Goal: Find specific page/section: Find specific page/section

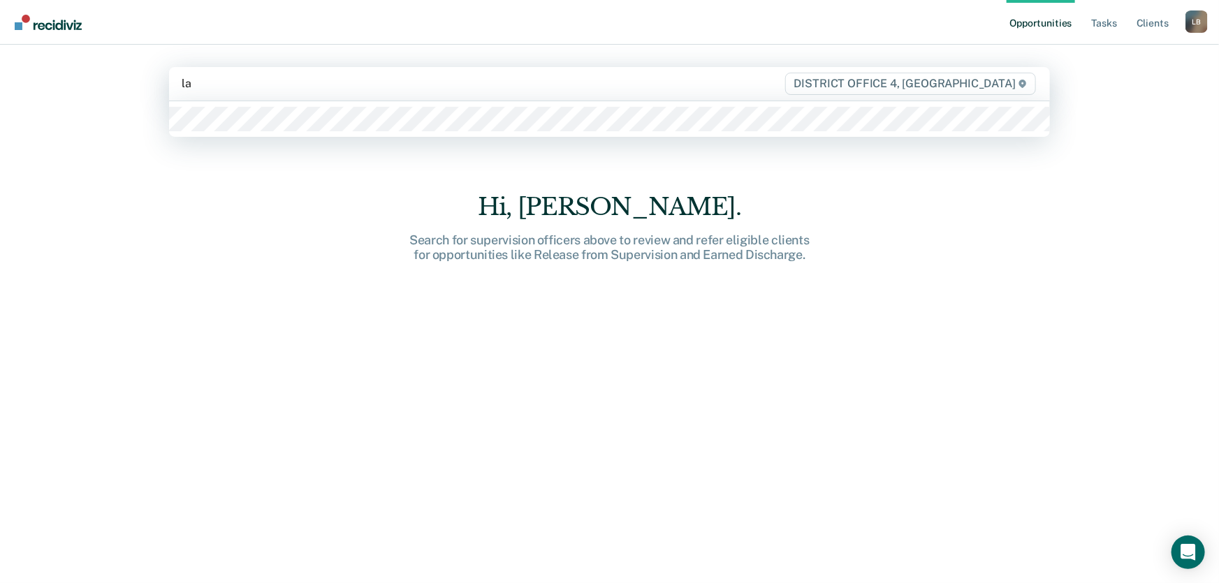
type input "l"
type input "laurits"
click at [1083, 278] on div "Opportunities Tasks Client s [PERSON_NAME] Profile How it works Log Out option …" at bounding box center [609, 291] width 1219 height 583
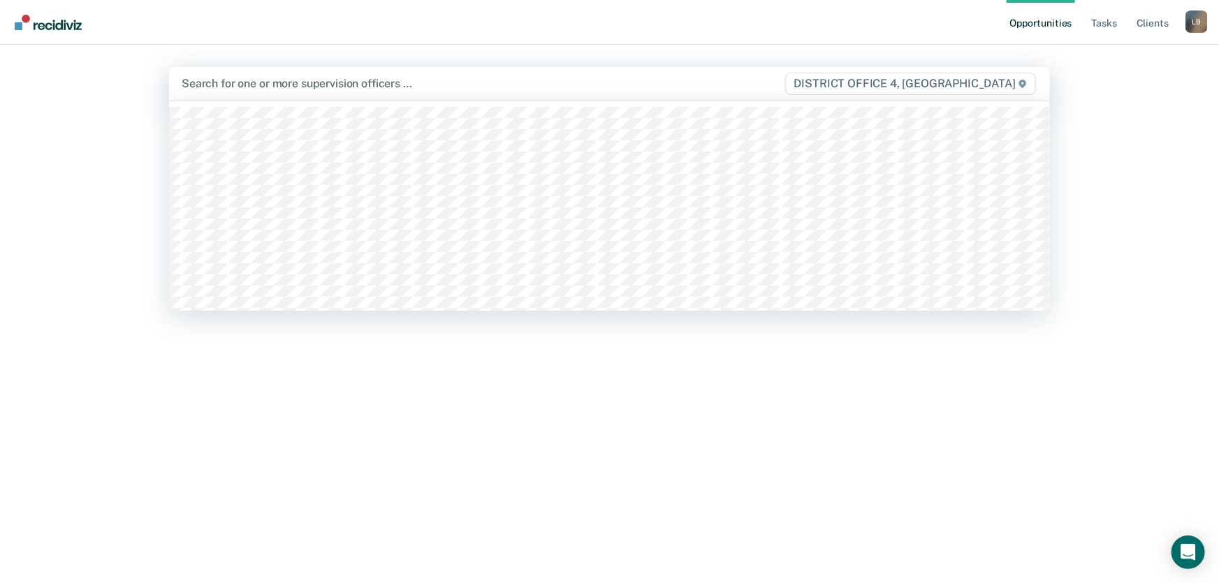
click at [204, 85] on div at bounding box center [481, 83] width 598 height 16
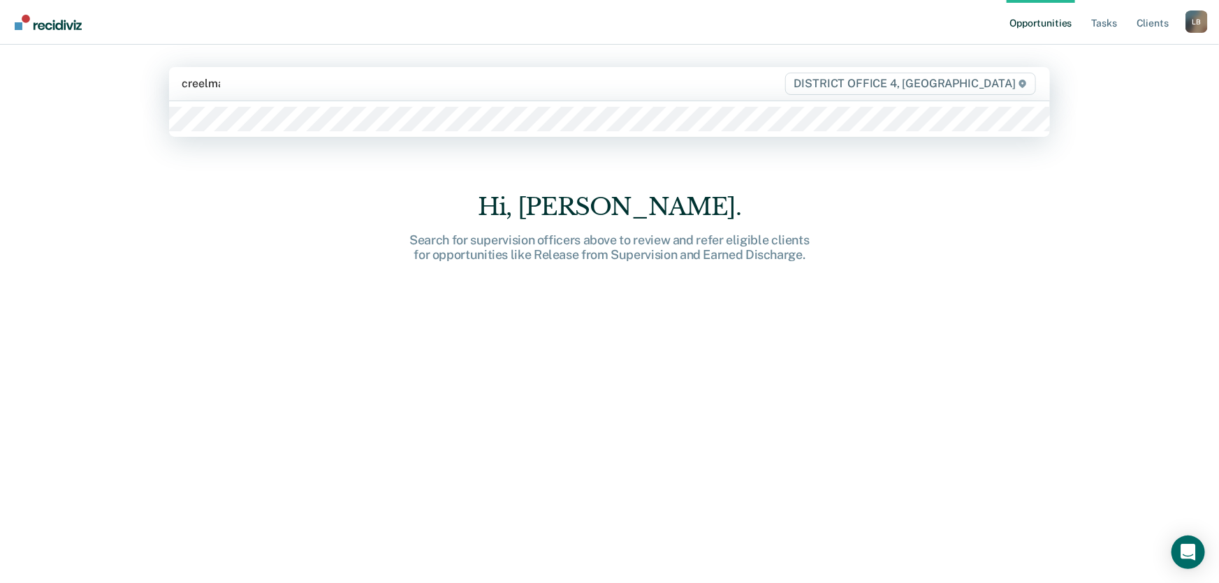
type input "[PERSON_NAME]"
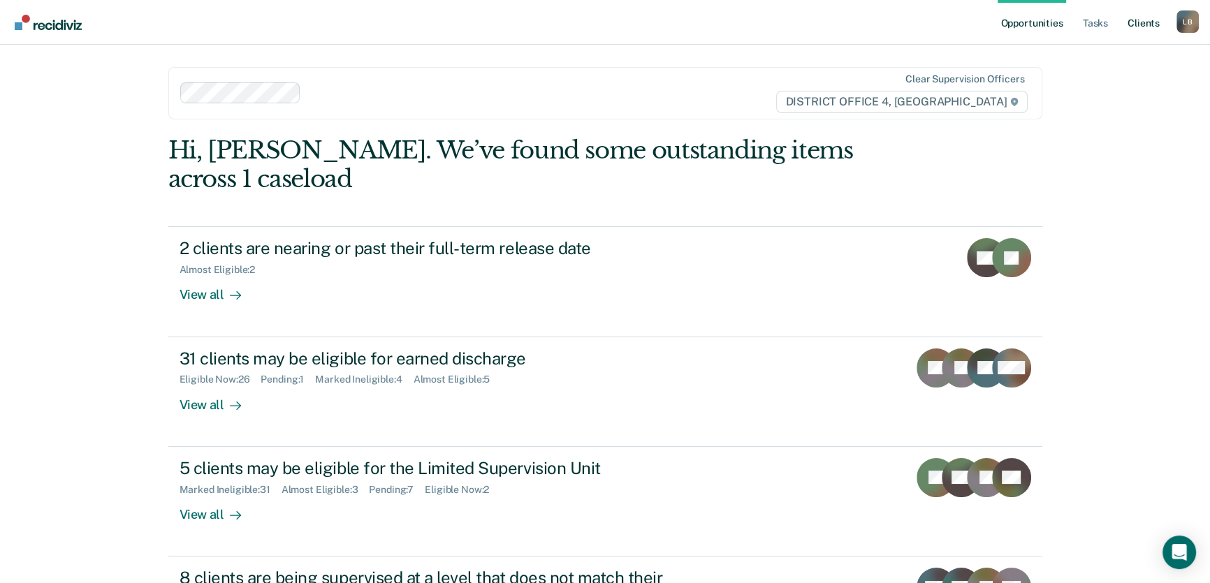
click at [1148, 22] on link "Client s" at bounding box center [1144, 22] width 38 height 45
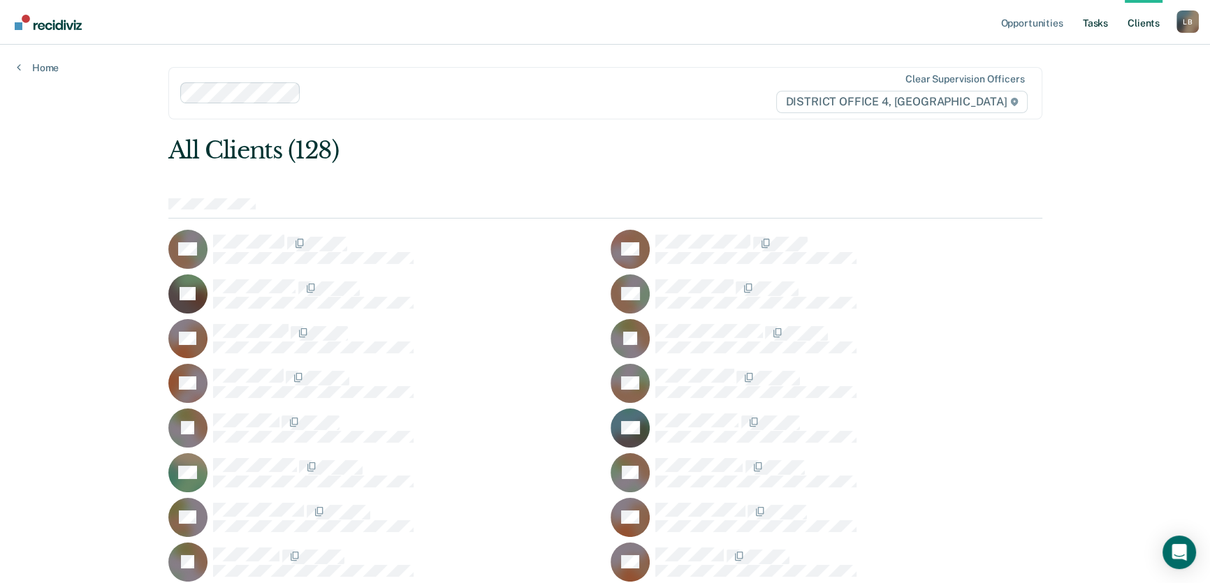
click at [1096, 22] on link "Tasks" at bounding box center [1095, 22] width 31 height 45
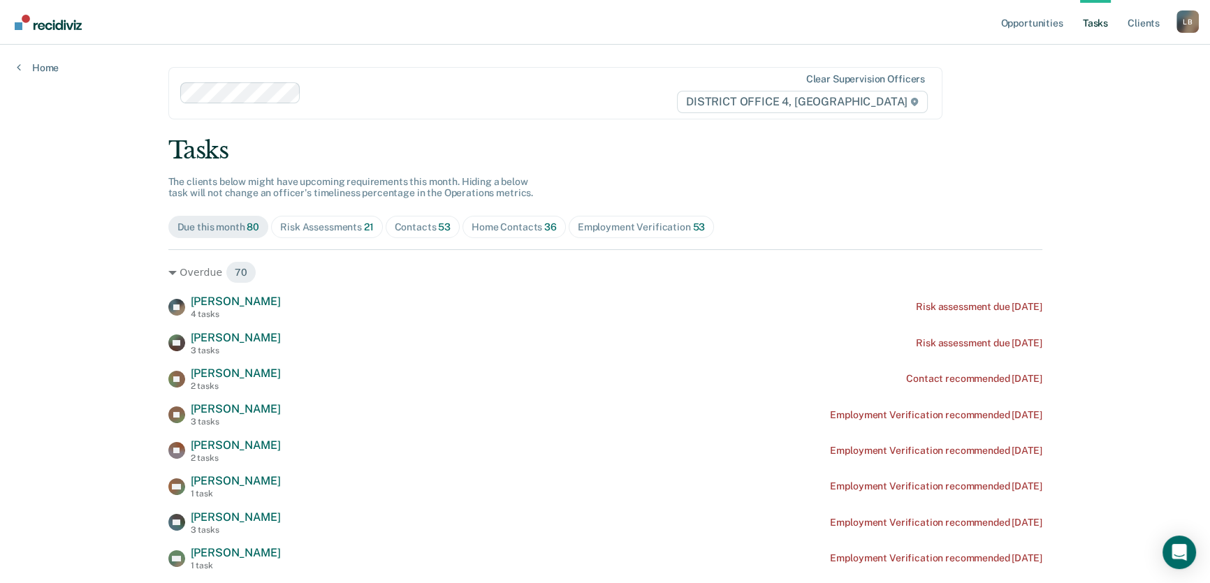
click at [307, 225] on div "Risk Assessments 21" at bounding box center [326, 228] width 93 height 12
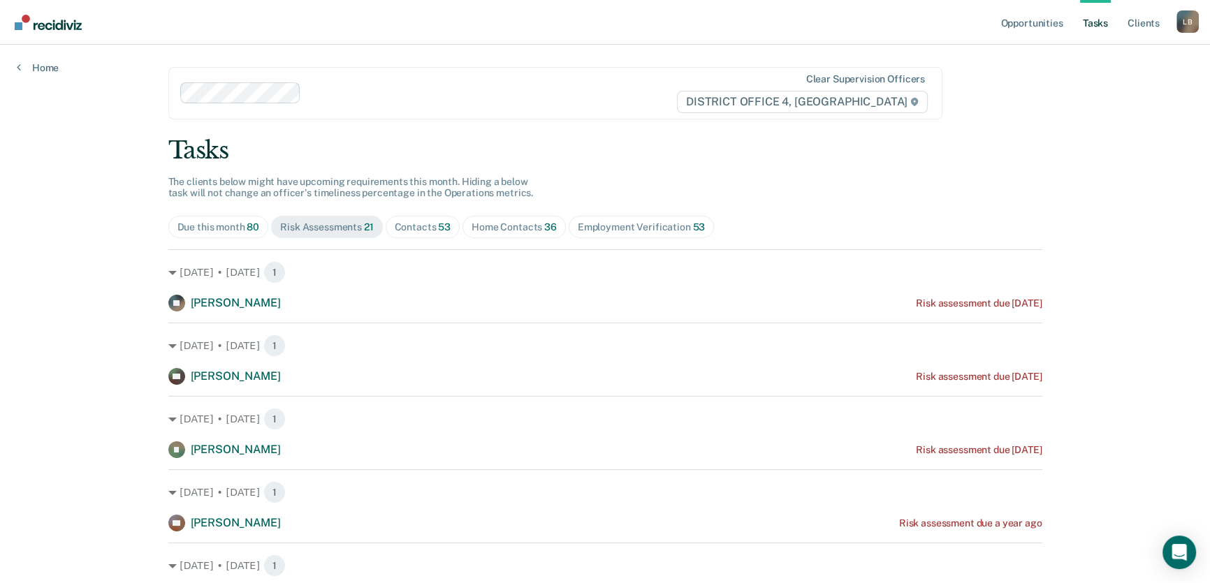
click at [500, 227] on div "Home Contacts 36" at bounding box center [514, 228] width 85 height 12
drag, startPoint x: 400, startPoint y: 230, endPoint x: 410, endPoint y: 228, distance: 10.7
click at [406, 229] on div "Contacts 53" at bounding box center [423, 228] width 57 height 12
click at [1140, 21] on link "Client s" at bounding box center [1144, 22] width 38 height 45
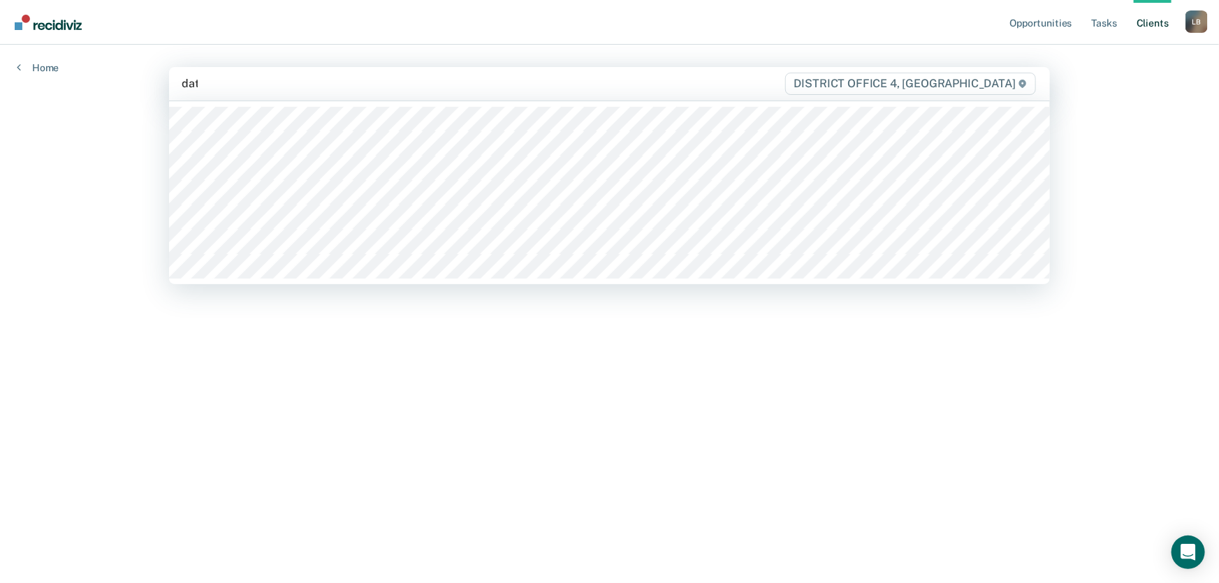
type input "date"
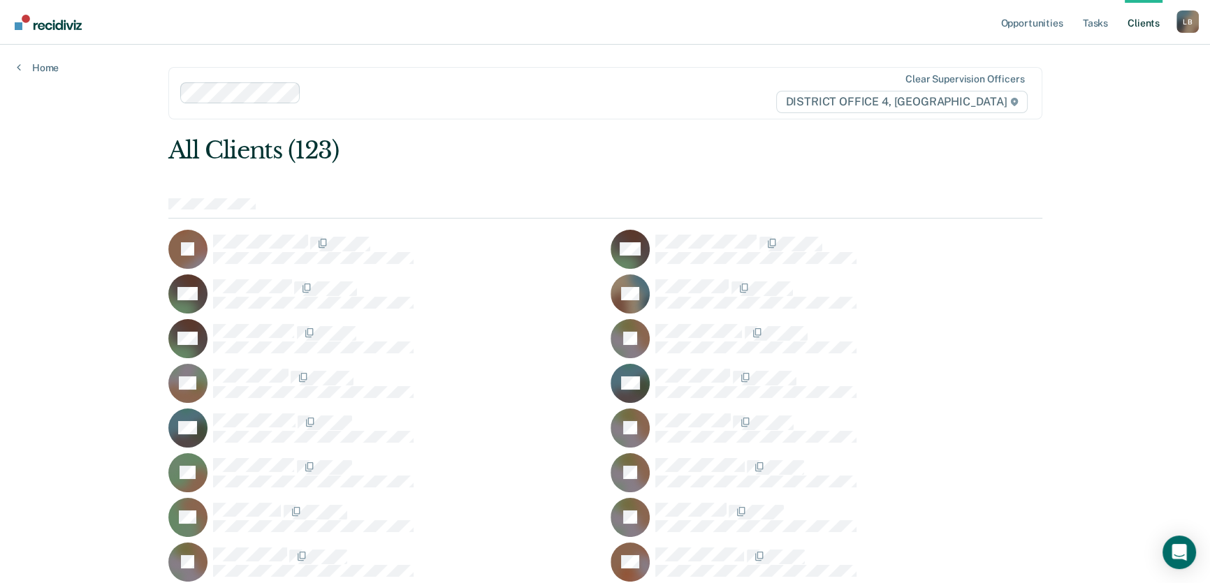
click at [1142, 22] on link "Client s" at bounding box center [1144, 22] width 38 height 45
click at [1096, 24] on link "Tasks" at bounding box center [1095, 22] width 31 height 45
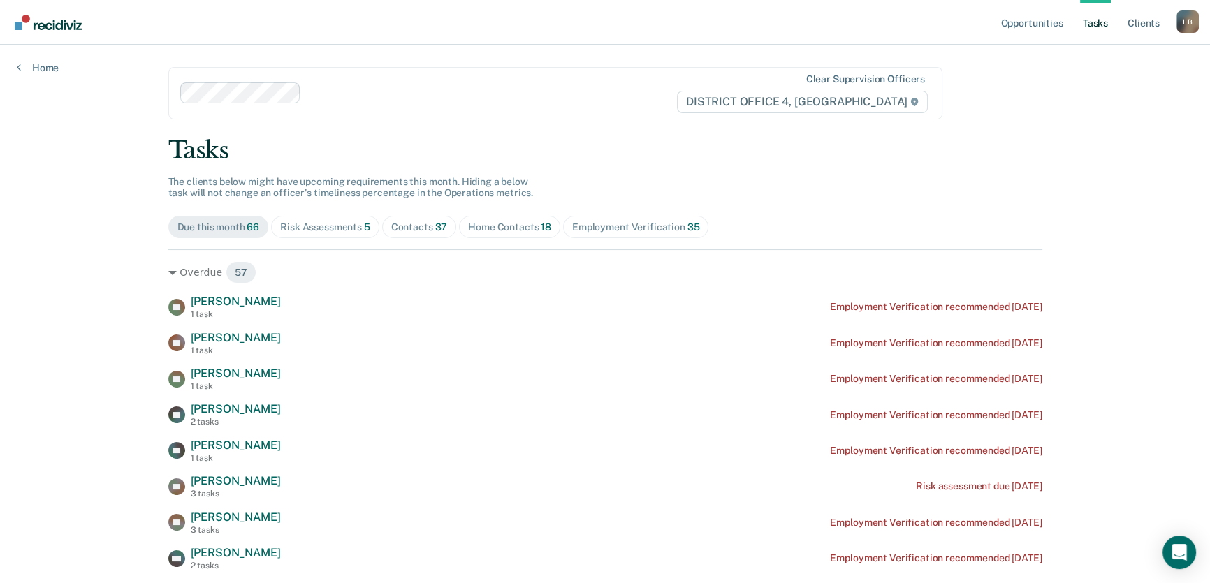
click at [489, 226] on div "Home Contacts 18" at bounding box center [509, 228] width 83 height 12
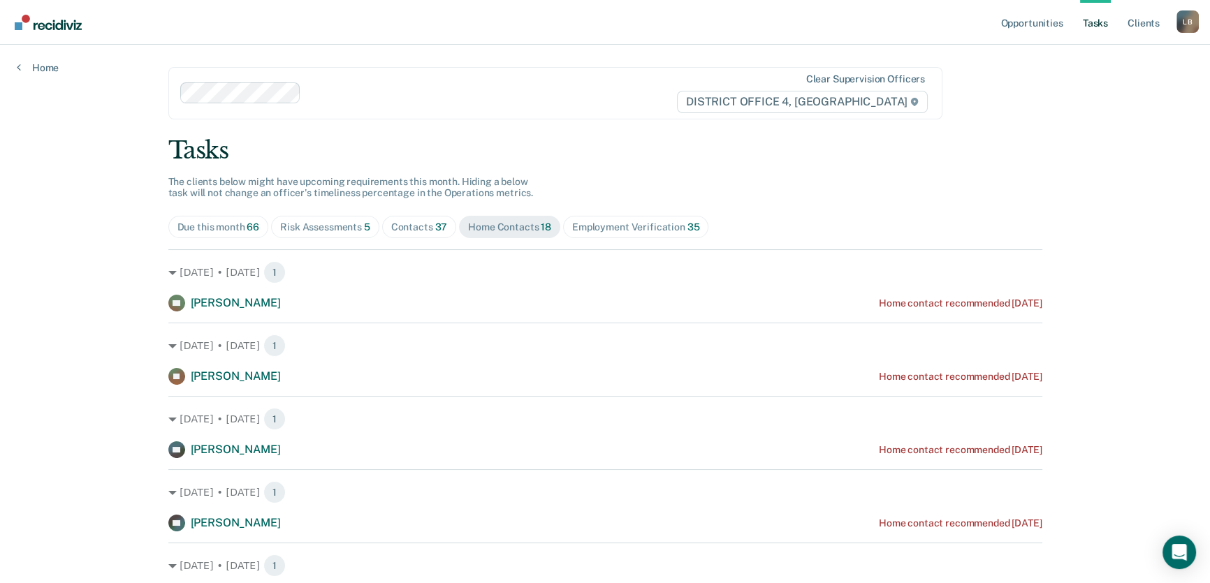
click at [412, 227] on div "Contacts 37" at bounding box center [419, 228] width 57 height 12
click at [337, 226] on div "Risk Assessments 5" at bounding box center [325, 228] width 90 height 12
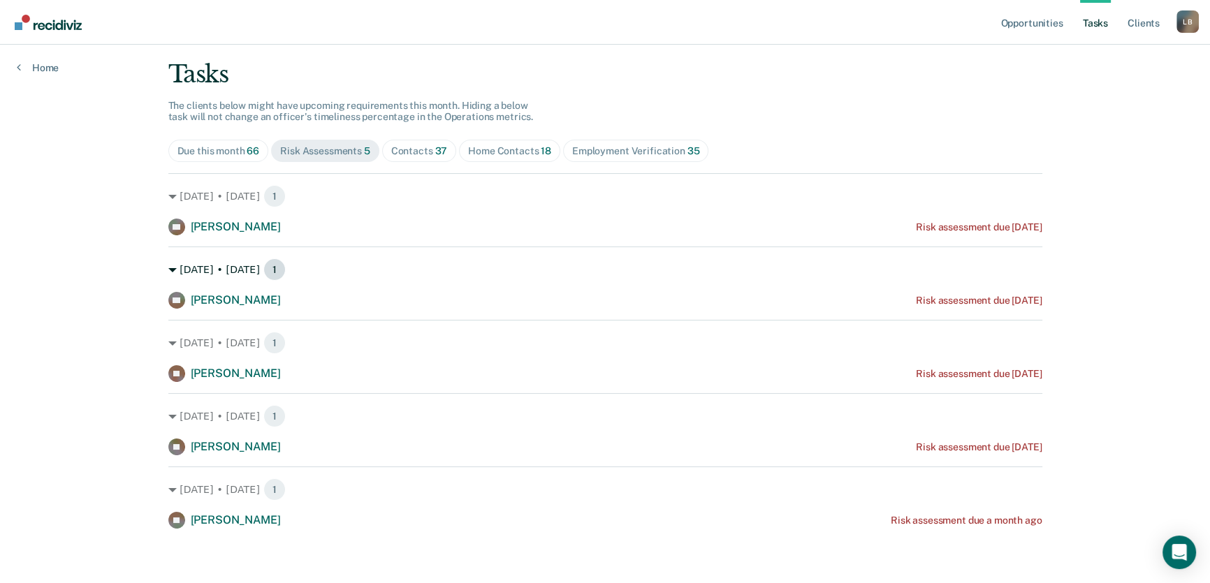
scroll to position [77, 0]
click at [1034, 25] on link "Opportunities" at bounding box center [1032, 22] width 68 height 45
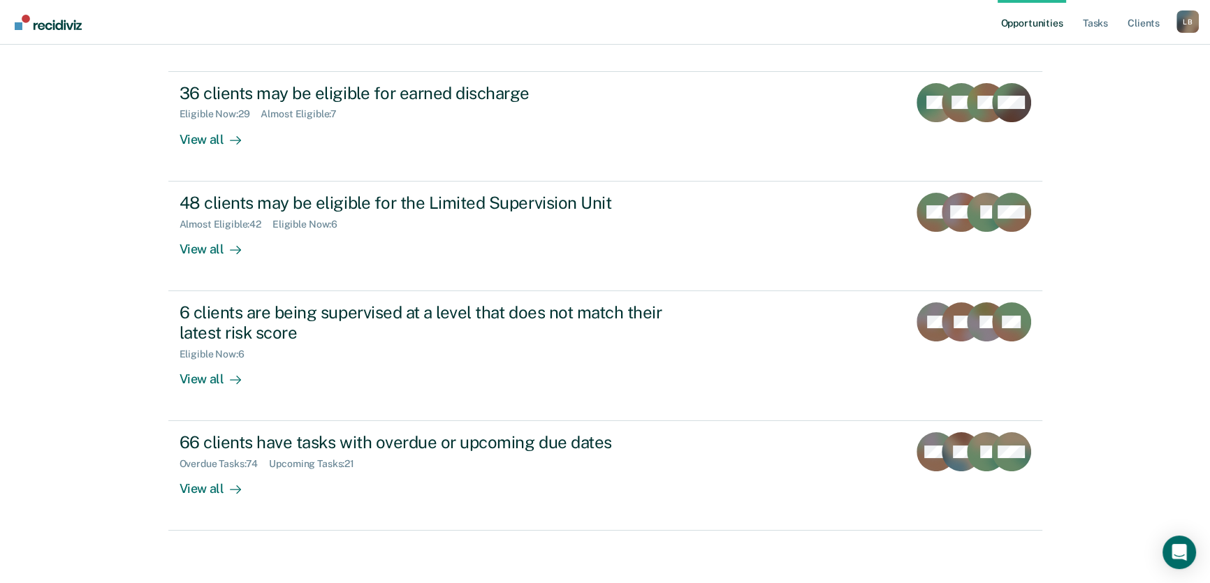
scroll to position [268, 0]
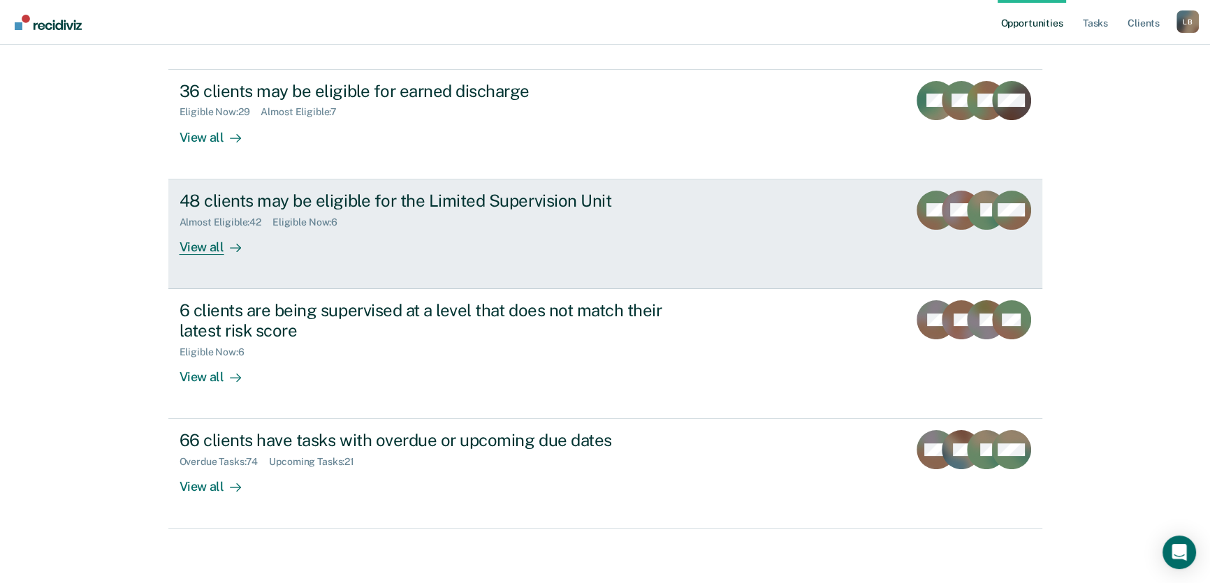
click at [200, 247] on div "View all" at bounding box center [219, 241] width 78 height 27
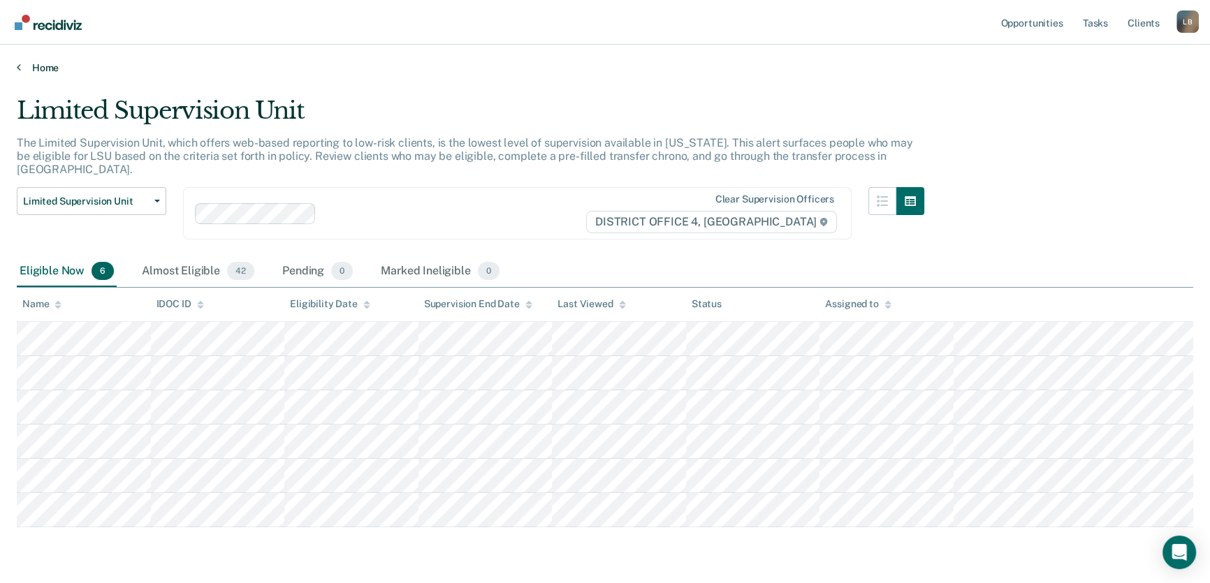
click at [48, 68] on link "Home" at bounding box center [605, 67] width 1177 height 13
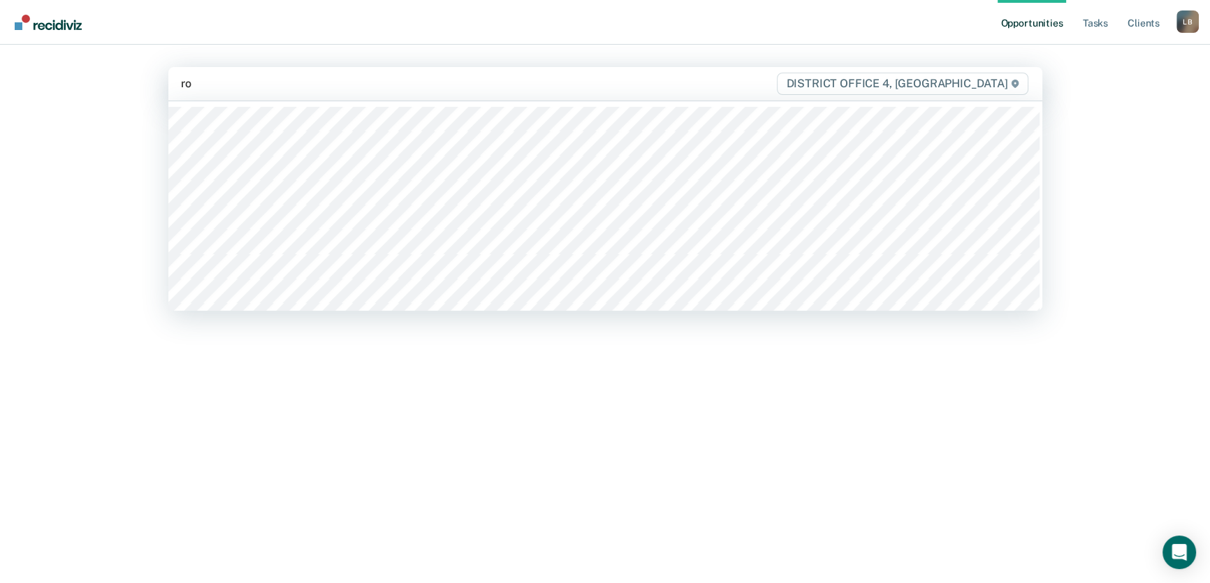
type input "rog"
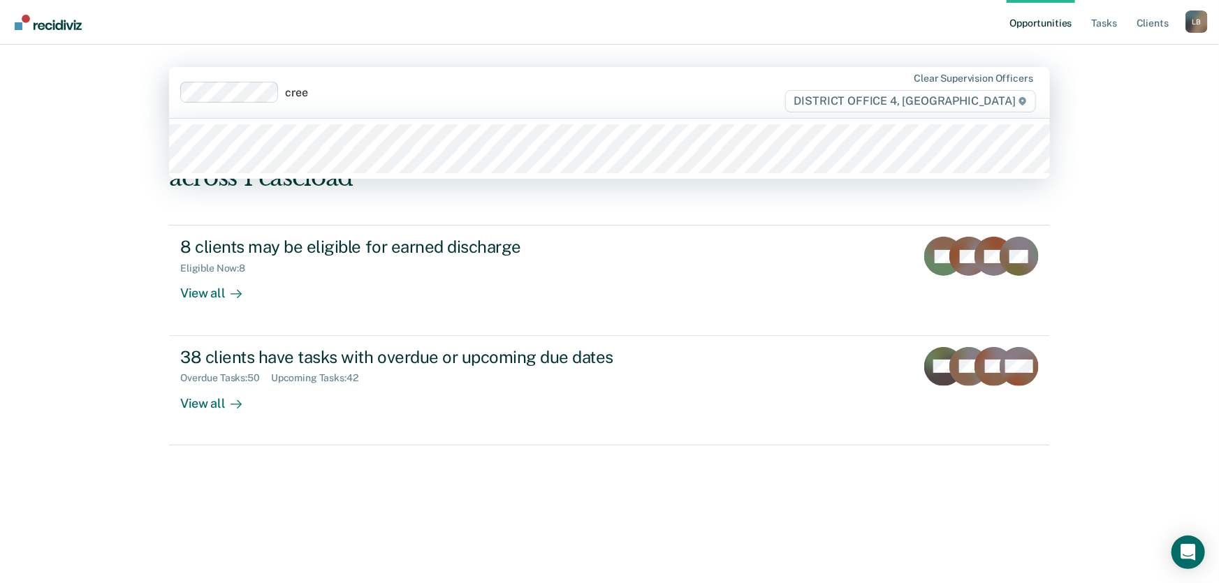
type input "[PERSON_NAME]"
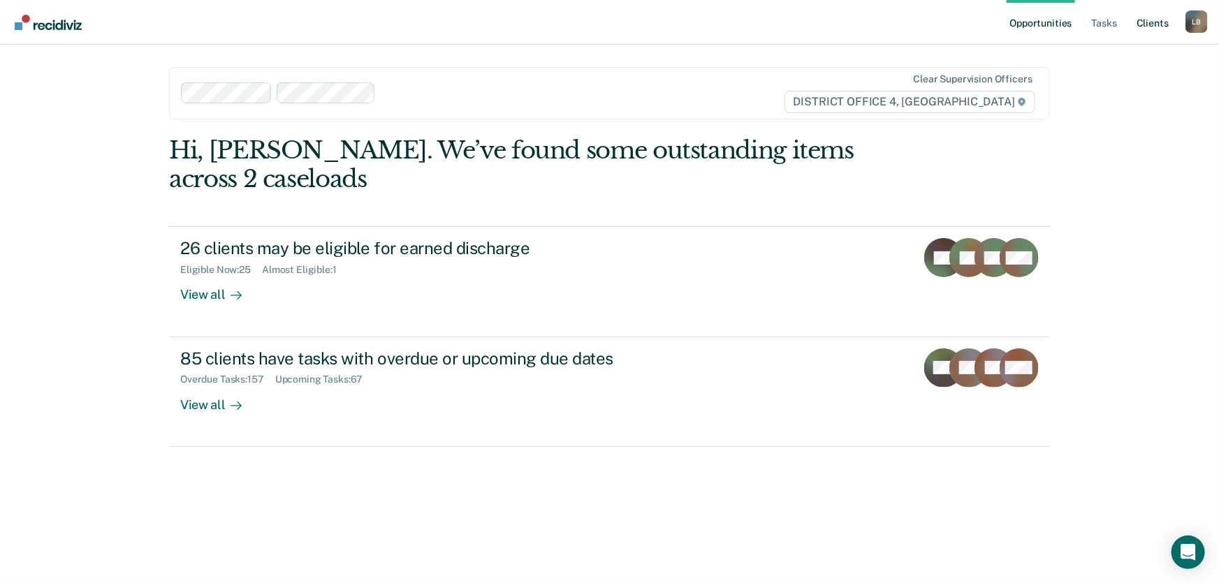
click at [1153, 20] on link "Client s" at bounding box center [1153, 22] width 38 height 45
